Goal: Check status: Check status

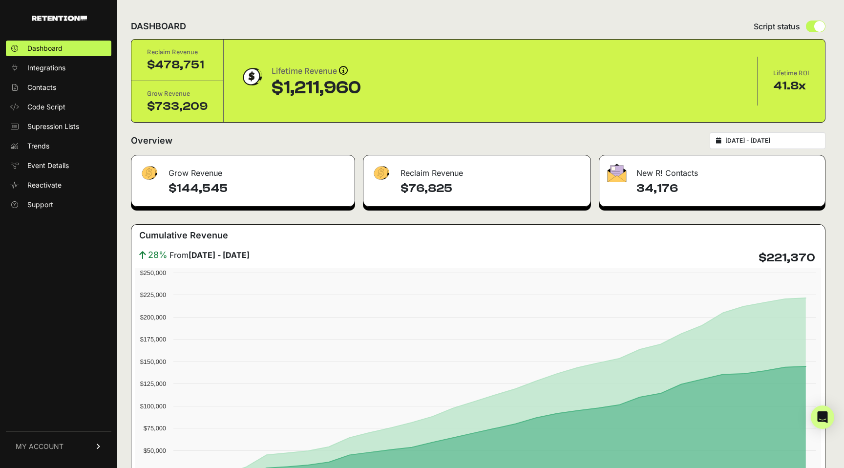
click at [97, 449] on link "MY ACCOUNT" at bounding box center [58, 446] width 105 height 30
click at [72, 414] on link "Billing" at bounding box center [58, 414] width 105 height 16
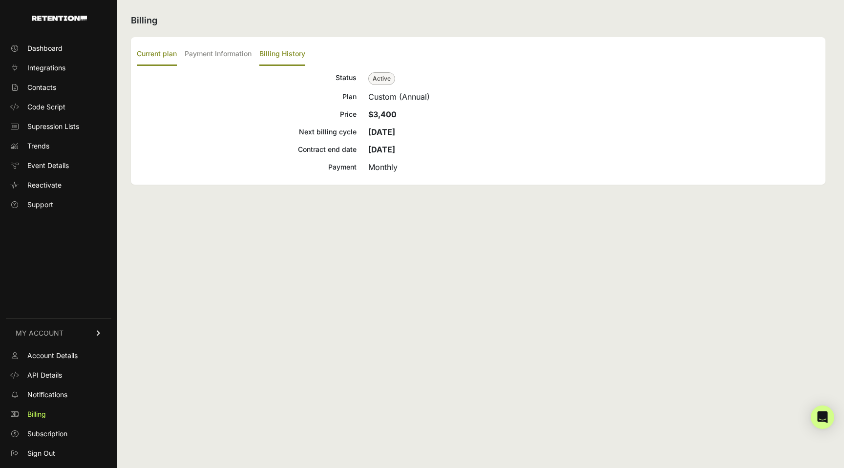
click at [289, 53] on label "Billing History" at bounding box center [282, 54] width 46 height 23
click at [0, 0] on input "Billing History" at bounding box center [0, 0] width 0 height 0
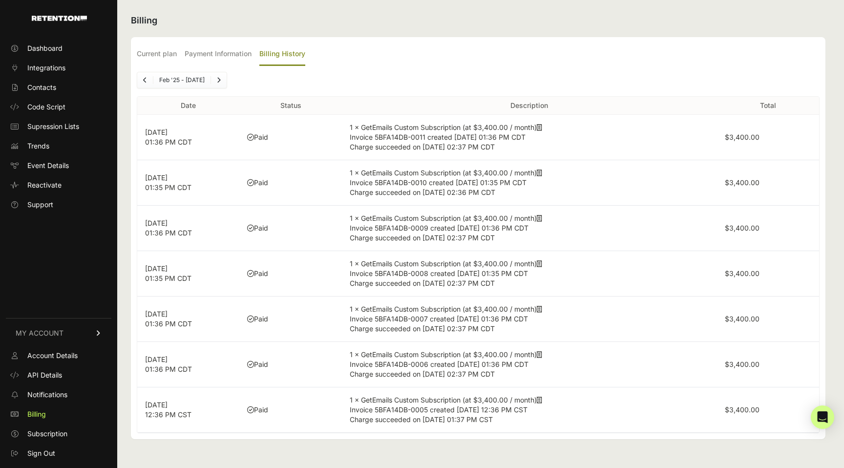
click at [183, 142] on p "[DATE] 01:36 PM CDT" at bounding box center [188, 137] width 86 height 20
click at [169, 132] on p "[DATE] 01:36 PM CDT" at bounding box center [188, 137] width 86 height 20
click at [254, 141] on td "Paid" at bounding box center [290, 137] width 102 height 45
click at [461, 131] on td "1 × GetEmails Custom Subscription (at $3,400.00 / month) Invoice 5BFA14DB-0011 …" at bounding box center [529, 137] width 375 height 45
click at [524, 132] on td "1 × GetEmails Custom Subscription (at $3,400.00 / month) Invoice 5BFA14DB-0011 …" at bounding box center [529, 137] width 375 height 45
